Goal: Transaction & Acquisition: Purchase product/service

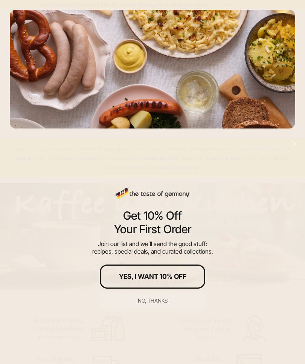
click at [160, 304] on button "No, thanks" at bounding box center [152, 300] width 105 height 17
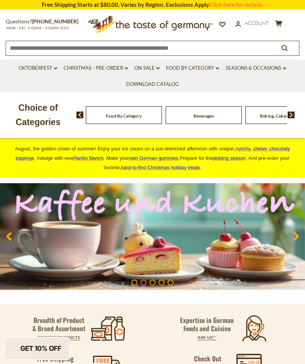
click at [257, 26] on link "account Account" at bounding box center [252, 23] width 34 height 8
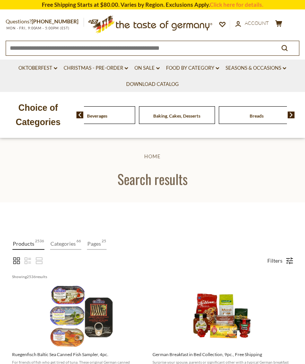
click at [55, 118] on div "Beverages" at bounding box center [17, 115] width 76 height 18
click at [208, 69] on link "Food By Category dropdown_arrow" at bounding box center [192, 68] width 53 height 8
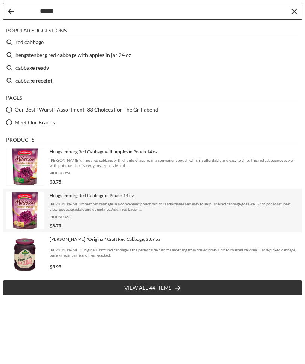
type input "******"
click at [76, 211] on div "Hengstenberg Red Cabbage in Pouch 14 oz Hengstenberg's finest red cabbage in a …" at bounding box center [174, 210] width 249 height 37
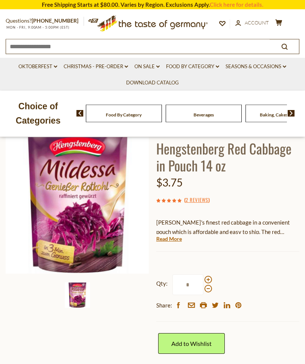
scroll to position [49, 0]
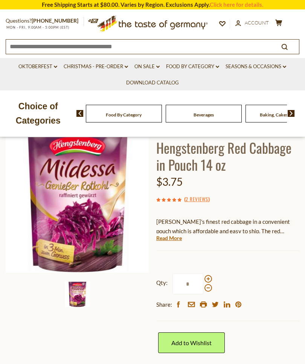
click at [207, 278] on span at bounding box center [209, 279] width 8 height 8
click at [203, 278] on input "*" at bounding box center [187, 283] width 31 height 21
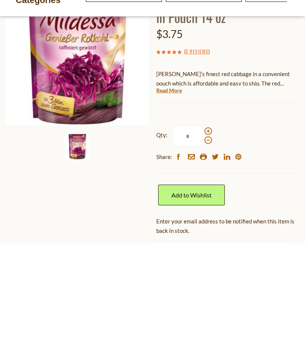
click at [208, 248] on span at bounding box center [209, 252] width 8 height 8
click at [203, 246] on input "*" at bounding box center [187, 256] width 31 height 21
click at [209, 248] on span at bounding box center [209, 252] width 8 height 8
click at [203, 246] on input "*" at bounding box center [187, 256] width 31 height 21
click at [209, 248] on span at bounding box center [209, 252] width 8 height 8
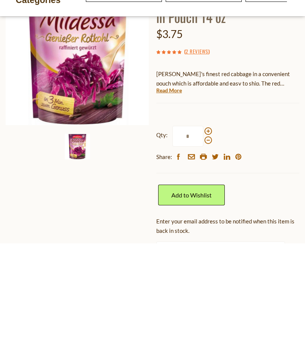
click at [203, 246] on input "*" at bounding box center [187, 256] width 31 height 21
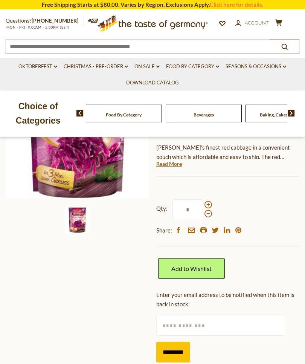
scroll to position [126, 0]
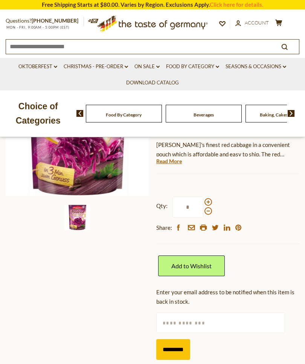
click at [209, 211] on span at bounding box center [209, 211] width 8 height 8
click at [203, 211] on input "*" at bounding box center [187, 207] width 31 height 21
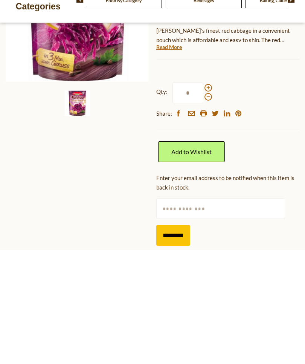
click at [211, 207] on span at bounding box center [209, 211] width 8 height 8
click at [203, 197] on input "*" at bounding box center [187, 207] width 31 height 21
click at [208, 207] on span at bounding box center [209, 211] width 8 height 8
click at [203, 197] on input "*" at bounding box center [187, 207] width 31 height 21
click at [210, 207] on span at bounding box center [209, 211] width 8 height 8
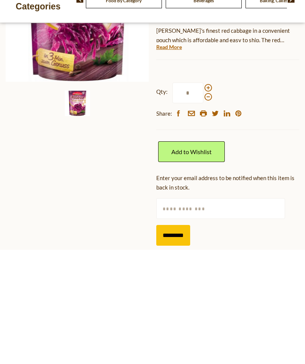
click at [203, 197] on input "*" at bounding box center [187, 207] width 31 height 21
type input "*"
click at [197, 255] on link "Add to Wishlist" at bounding box center [191, 265] width 67 height 21
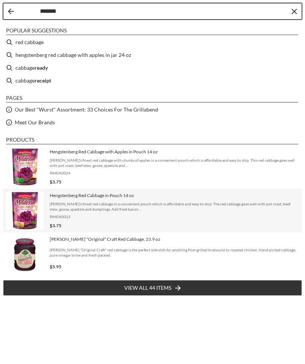
type input "*******"
click at [73, 204] on span "[PERSON_NAME]'s finest red cabbage in a convenient pouch which is affordable an…" at bounding box center [174, 206] width 249 height 11
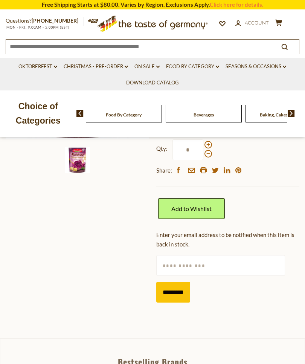
click at [225, 269] on input "text" at bounding box center [220, 265] width 129 height 21
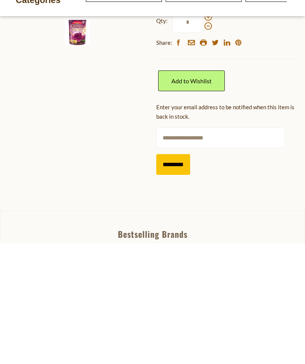
type input "**********"
click at [176, 275] on input "*********" at bounding box center [173, 285] width 34 height 21
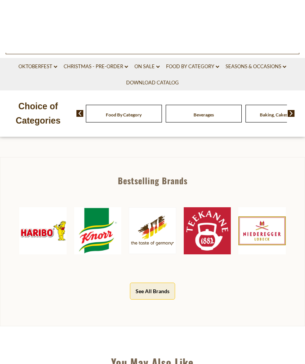
scroll to position [0, 0]
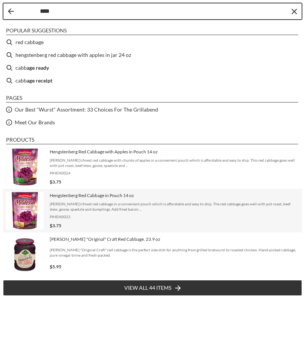
type input "****"
click at [107, 207] on span "Hengstenberg's finest red cabbage in a convenient pouch which is affordable and…" at bounding box center [174, 206] width 249 height 11
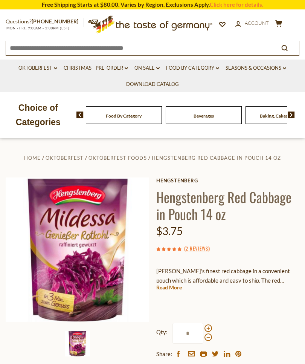
click at [250, 173] on div "Home Oktoberfest Oktoberfest Foods Hengstenberg Red Cabbage in Pouch 14 oz [GEO…" at bounding box center [152, 322] width 305 height 339
click at [256, 22] on span "Account" at bounding box center [257, 23] width 24 height 6
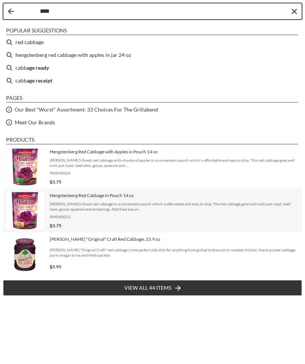
type input "****"
click at [72, 198] on span "Hengstenberg Red Cabbage in Pouch 14 oz" at bounding box center [174, 195] width 249 height 6
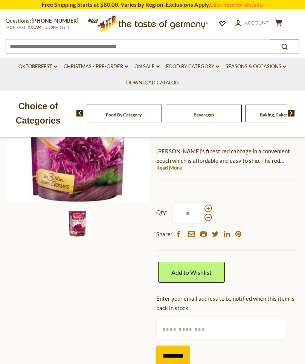
scroll to position [120, 0]
click at [210, 208] on span at bounding box center [209, 209] width 8 height 8
click at [203, 208] on input "*" at bounding box center [187, 213] width 31 height 21
type input "*"
click at [236, 332] on input "text" at bounding box center [220, 329] width 129 height 21
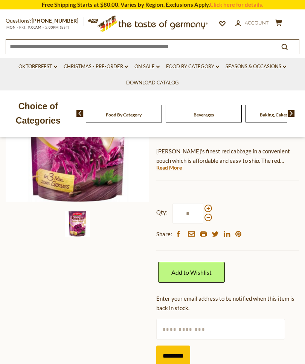
scroll to position [191, 0]
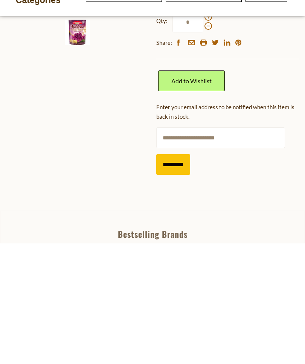
type input "**********"
click at [177, 275] on input "*********" at bounding box center [173, 285] width 34 height 21
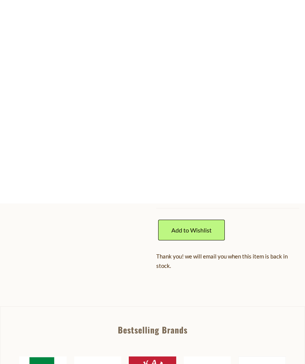
scroll to position [0, 0]
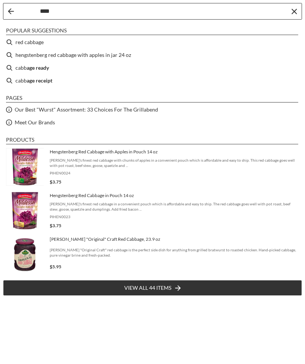
type input "****"
click at [121, 157] on span "Hengstenberg's finest red cabbage with chunks of apples in a convenient pouch w…" at bounding box center [174, 162] width 249 height 11
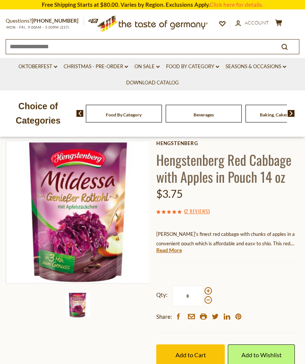
scroll to position [25, 0]
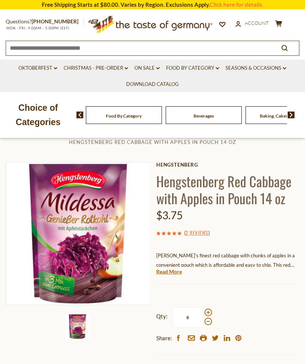
click at [206, 308] on span at bounding box center [209, 312] width 8 height 8
click at [203, 307] on input "*" at bounding box center [187, 317] width 31 height 21
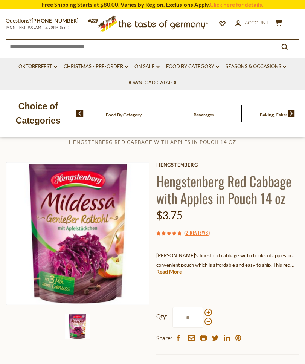
scroll to position [76, 0]
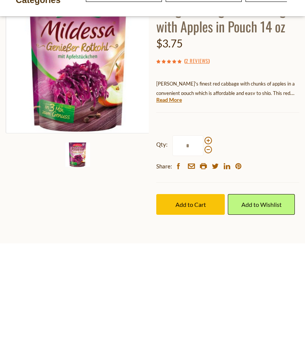
click at [209, 257] on span at bounding box center [209, 261] width 8 height 8
click at [203, 256] on input "*" at bounding box center [187, 266] width 31 height 21
type input "*"
click at [190, 314] on button "Add to Cart" at bounding box center [190, 324] width 69 height 21
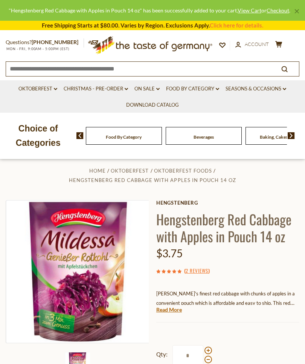
scroll to position [0, 0]
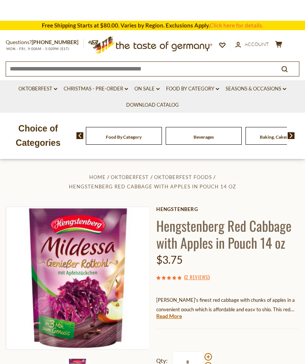
click at [282, 63] on button "search_icon" at bounding box center [284, 68] width 29 height 10
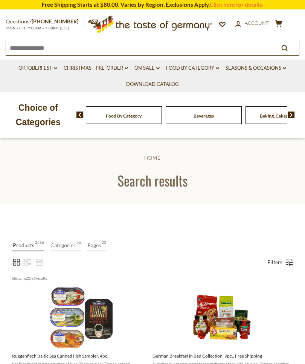
click at [282, 22] on icon "cart" at bounding box center [278, 23] width 7 height 6
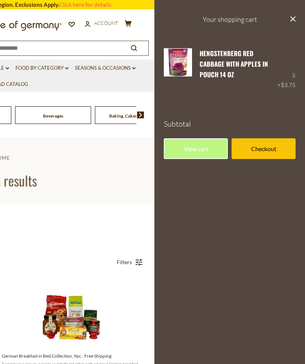
click at [265, 142] on link "Checkout" at bounding box center [264, 148] width 64 height 21
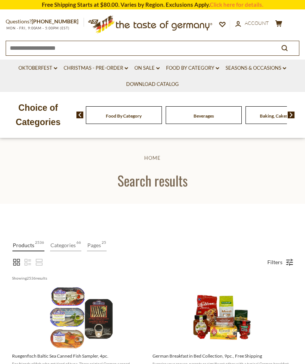
click at [281, 23] on icon at bounding box center [278, 23] width 7 height 6
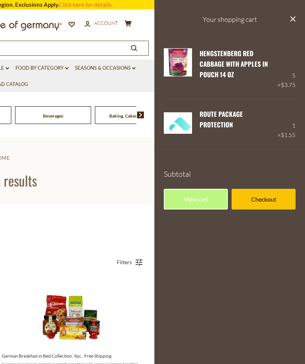
click at [199, 189] on link "View cart" at bounding box center [196, 199] width 64 height 21
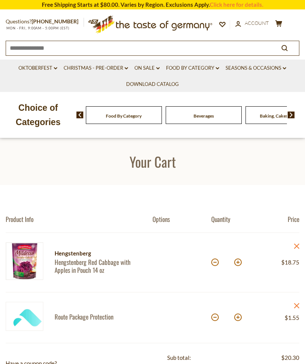
click at [299, 244] on icon at bounding box center [296, 246] width 5 height 5
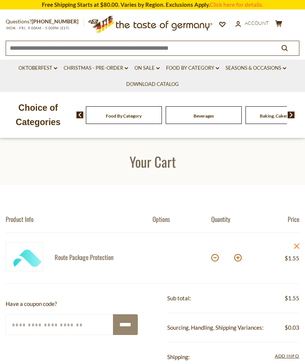
click at [298, 242] on article "Route Package Protection Quantity: * Price: $1.55 close" at bounding box center [153, 258] width 294 height 51
click at [298, 247] on icon "close" at bounding box center [297, 246] width 6 height 6
